Goal: Information Seeking & Learning: Learn about a topic

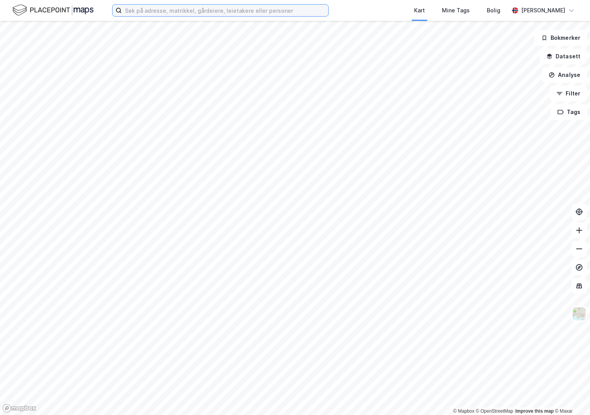
click at [142, 15] on input at bounding box center [225, 11] width 206 height 12
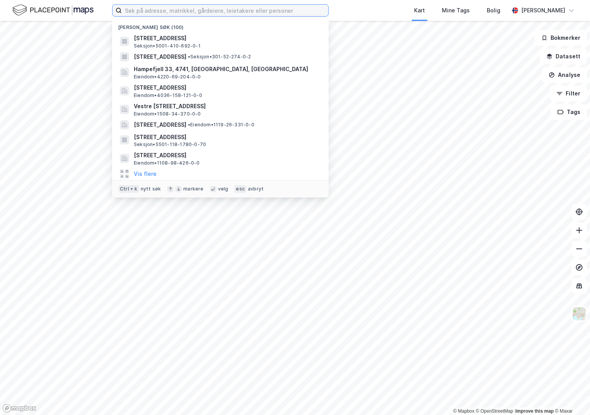
paste input "4626-20/210/0/0"
type input "4626-20/210/0/0"
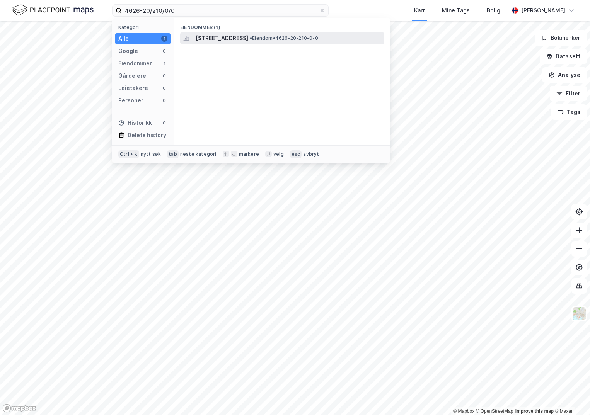
click at [230, 36] on span "[STREET_ADDRESS]" at bounding box center [221, 38] width 53 height 9
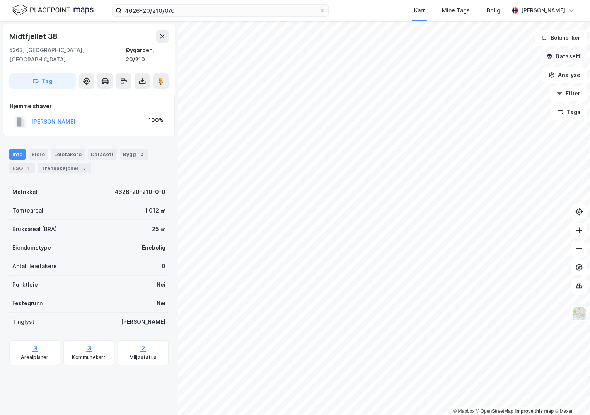
click at [561, 53] on button "Datasett" at bounding box center [562, 56] width 47 height 15
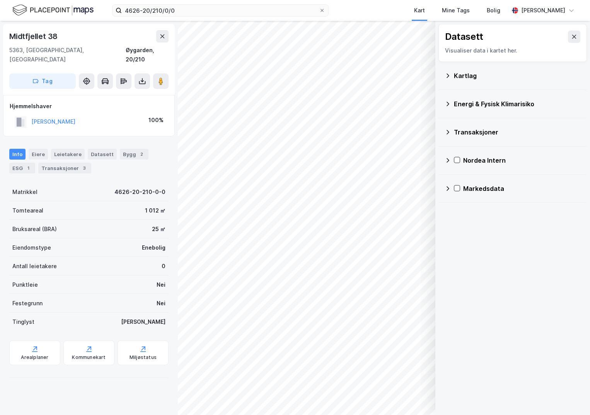
click at [459, 75] on div "Kartlag" at bounding box center [517, 75] width 127 height 9
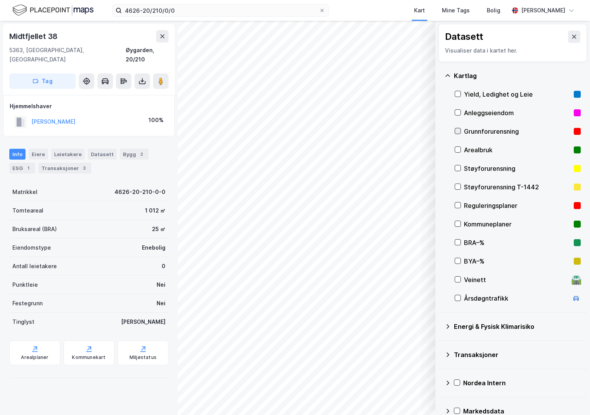
click at [457, 131] on icon at bounding box center [457, 130] width 5 height 5
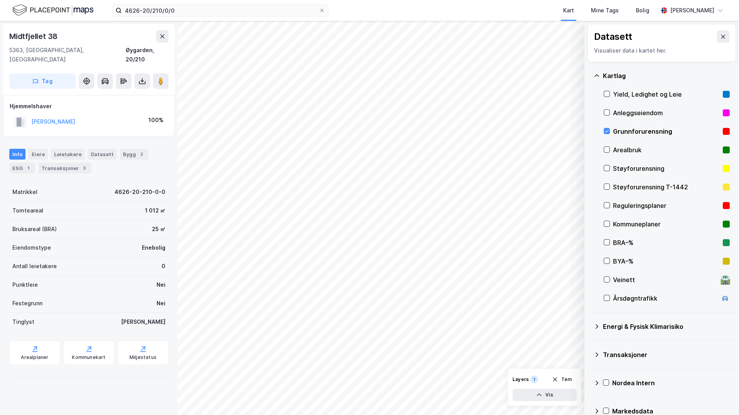
scroll to position [14, 0]
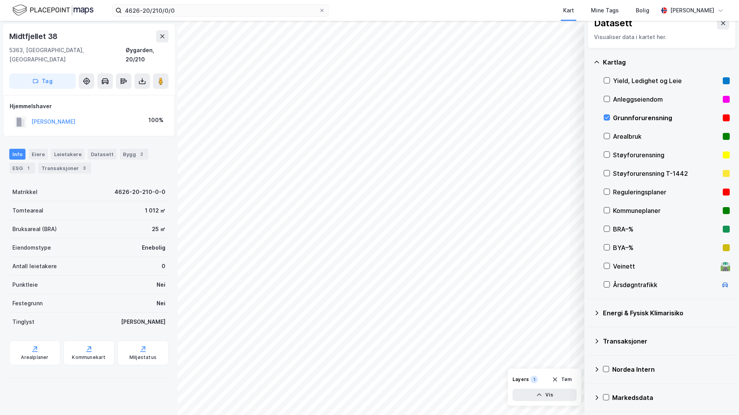
click at [589, 314] on icon at bounding box center [596, 313] width 3 height 5
click at [589, 330] on icon at bounding box center [615, 330] width 5 height 5
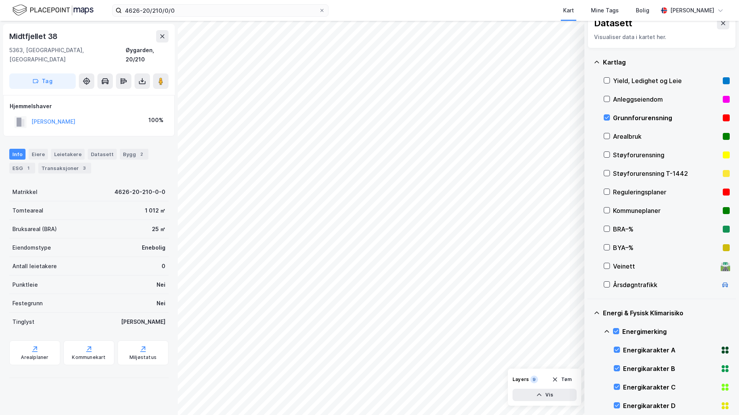
click at [589, 331] on icon at bounding box center [606, 331] width 6 height 6
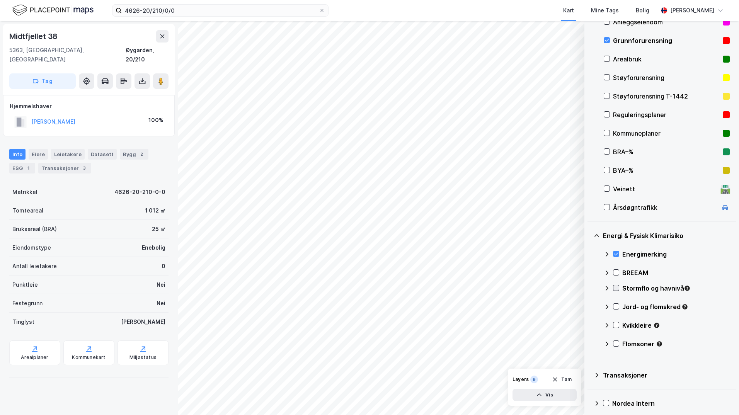
click at [589, 289] on icon at bounding box center [615, 287] width 5 height 5
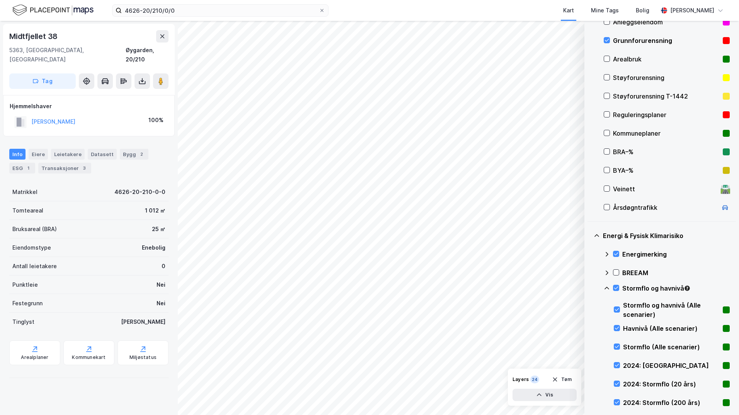
click at [589, 289] on icon at bounding box center [606, 288] width 6 height 6
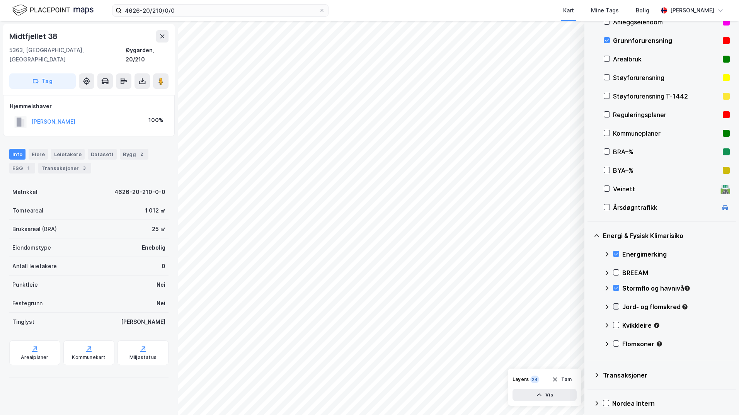
click at [589, 306] on icon at bounding box center [615, 306] width 5 height 5
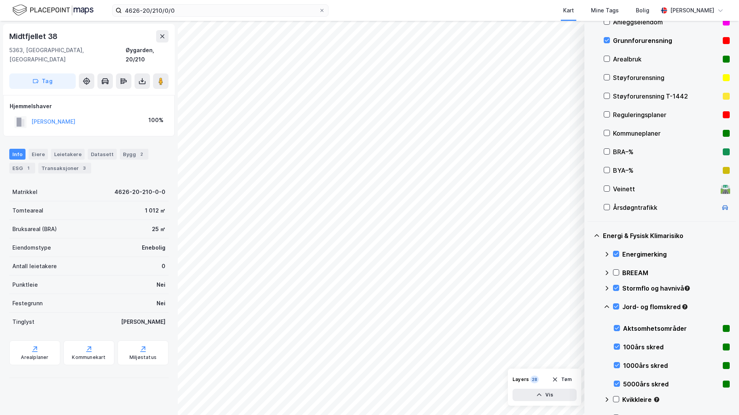
click at [589, 308] on icon at bounding box center [606, 307] width 6 height 6
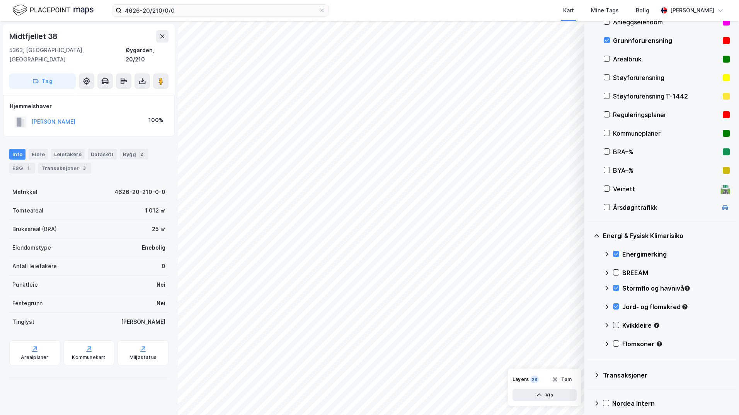
click at [589, 325] on icon at bounding box center [616, 325] width 4 height 3
click at [589, 326] on icon at bounding box center [606, 325] width 6 height 6
click at [589, 345] on icon at bounding box center [615, 343] width 5 height 5
click at [589, 344] on icon at bounding box center [606, 344] width 6 height 6
click at [589, 325] on icon at bounding box center [616, 325] width 4 height 3
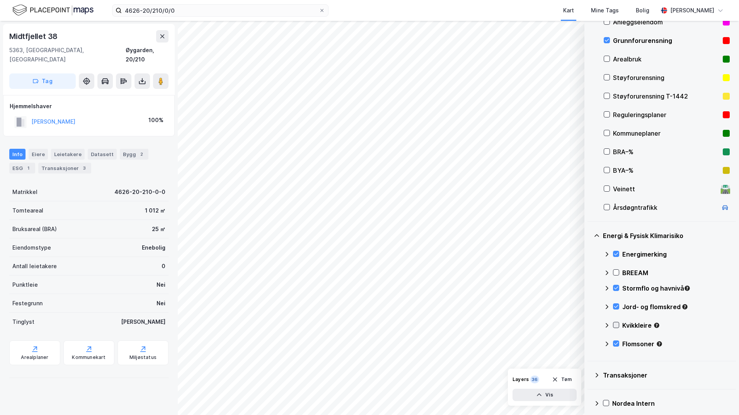
click at [589, 325] on icon at bounding box center [616, 325] width 4 height 3
click at [589, 325] on icon at bounding box center [606, 325] width 5 height 3
click at [552, 396] on button "Vis" at bounding box center [544, 395] width 64 height 12
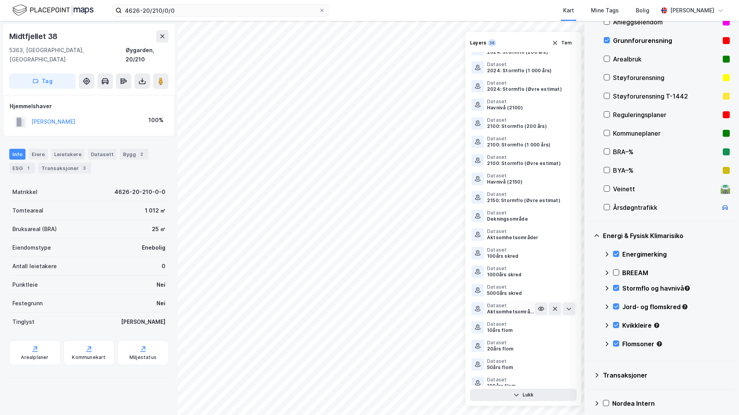
scroll to position [368, 0]
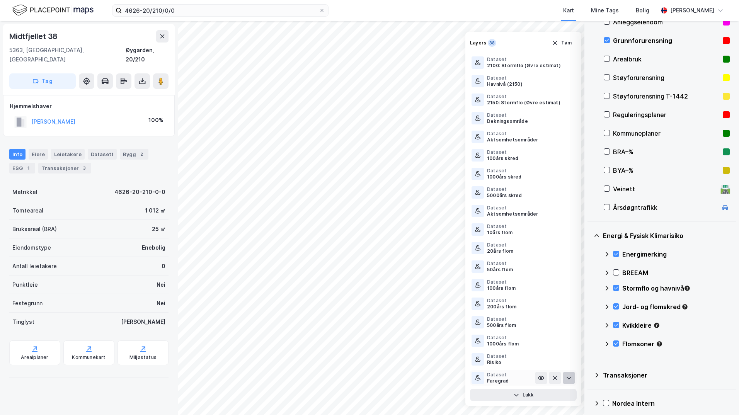
click at [566, 379] on icon at bounding box center [569, 378] width 6 height 6
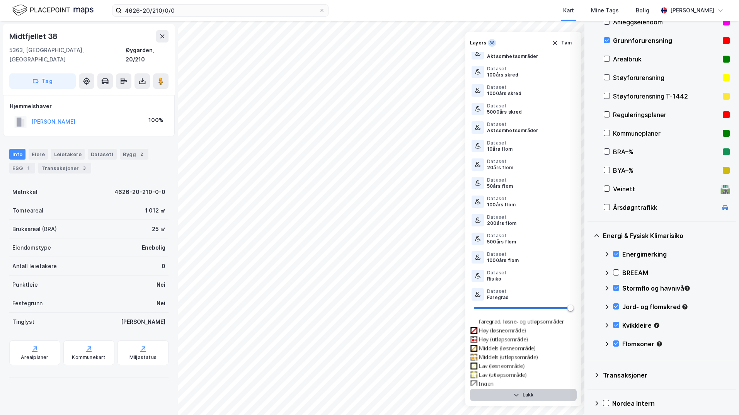
click at [539, 396] on button "Lukk" at bounding box center [523, 395] width 107 height 12
